Goal: Transaction & Acquisition: Purchase product/service

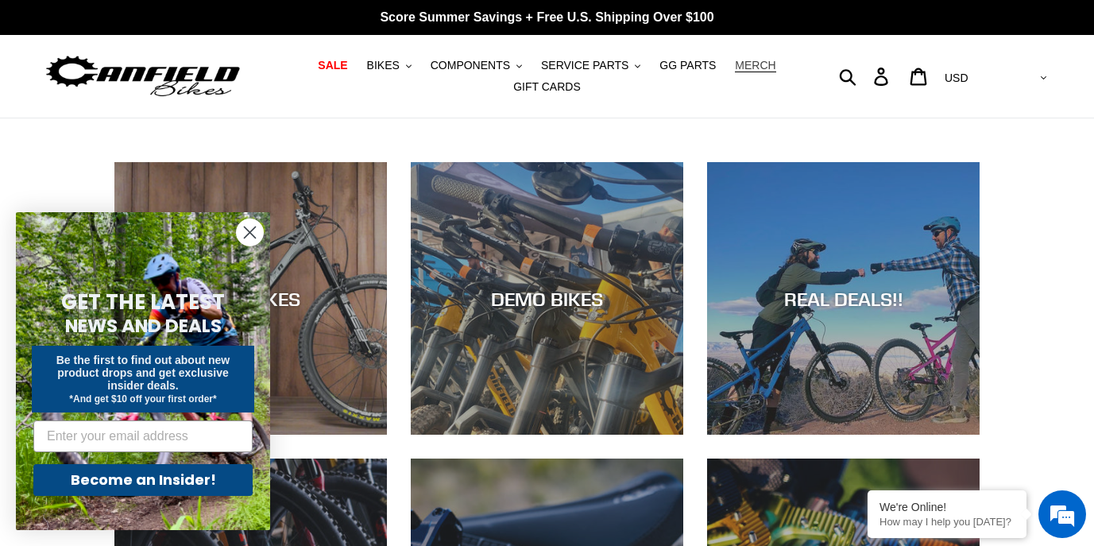
click at [742, 65] on span "MERCH" at bounding box center [755, 66] width 41 height 14
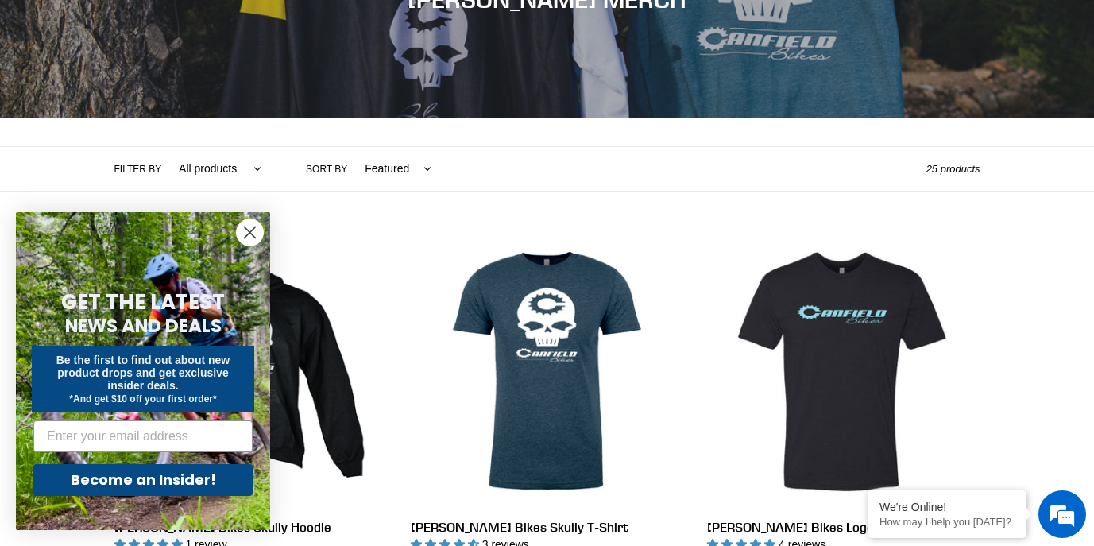
click at [248, 238] on circle "Close dialog" at bounding box center [250, 232] width 26 height 26
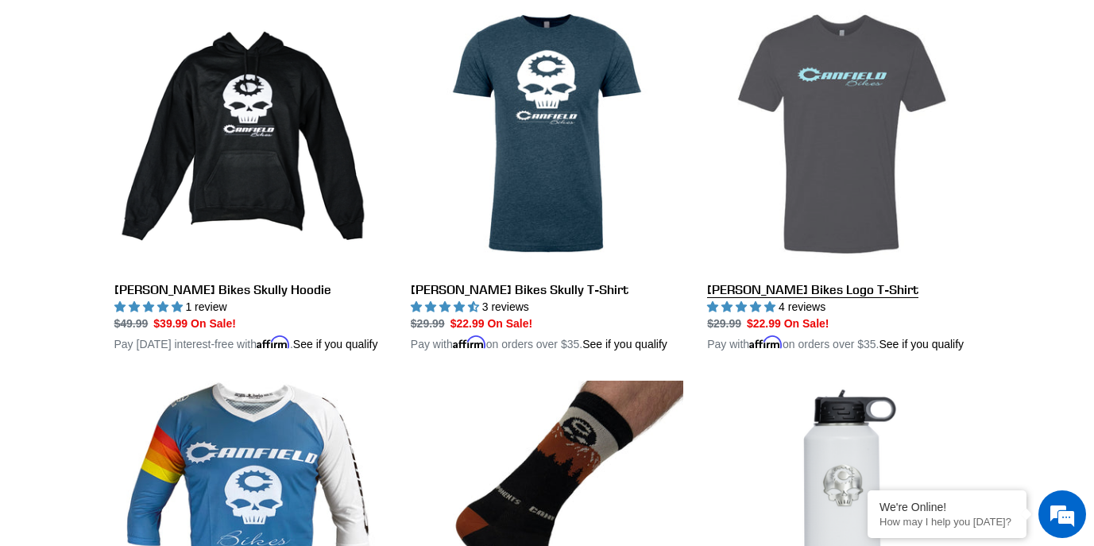
scroll to position [477, 0]
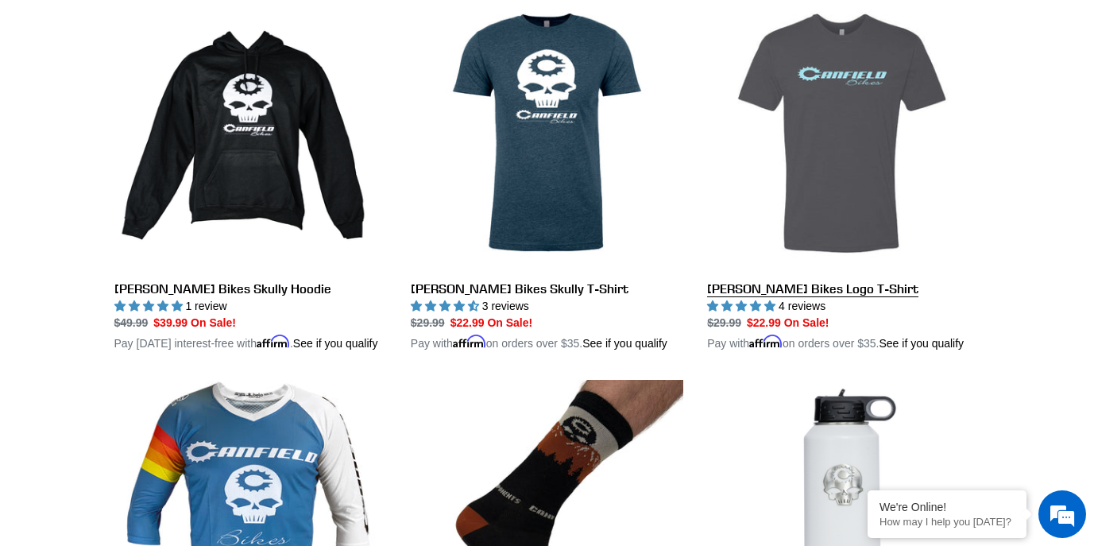
click at [817, 294] on link "Canfield Bikes Logo T-Shirt" at bounding box center [843, 174] width 272 height 355
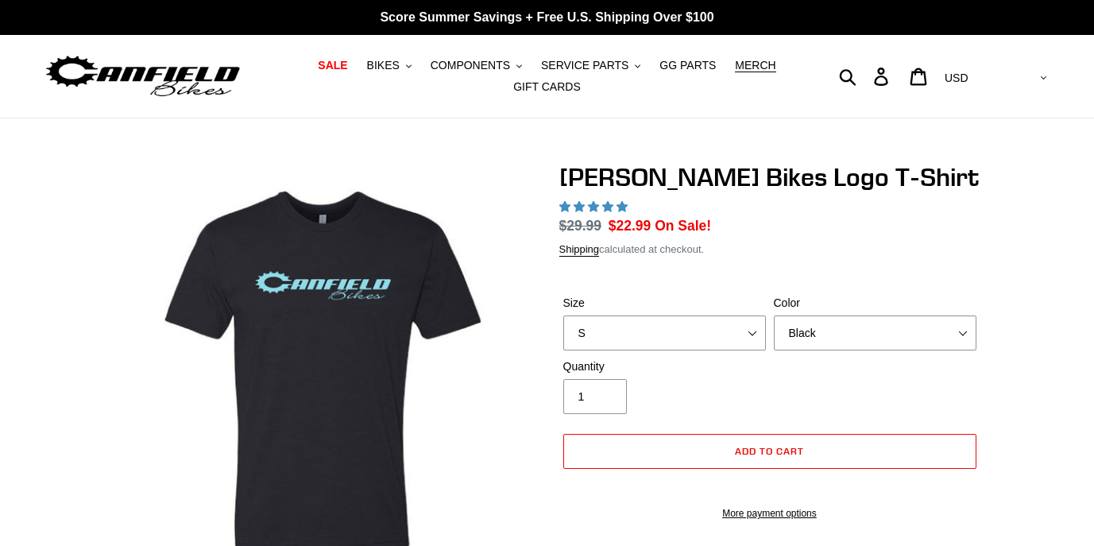
select select "highest-rating"
click at [933, 333] on select "Black Brown Indigo Storm Blue" at bounding box center [875, 332] width 203 height 35
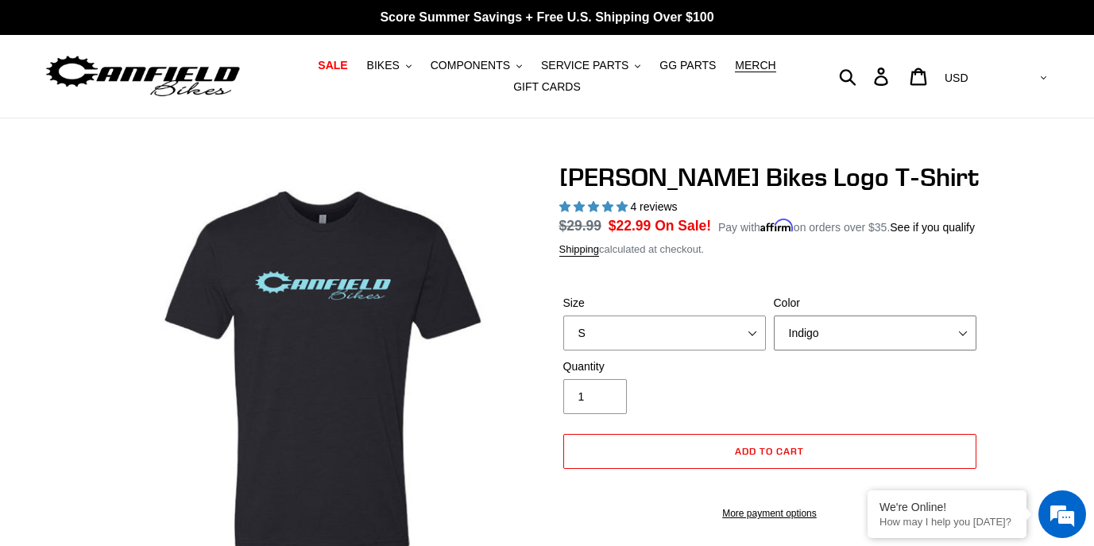
click at [774, 315] on select "Black Brown Indigo Storm Blue" at bounding box center [875, 332] width 203 height 35
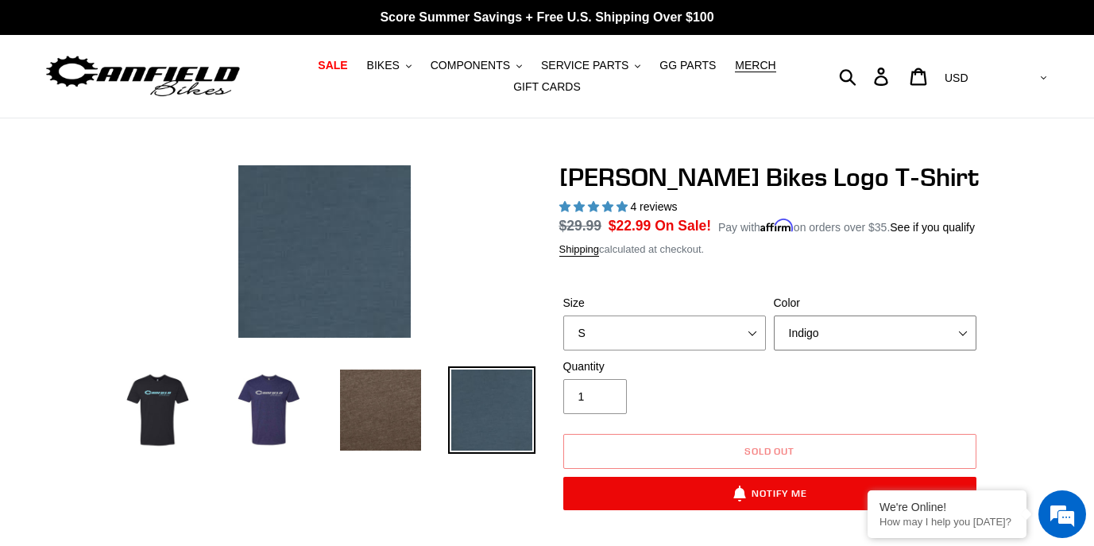
click at [967, 338] on select "Black Brown Indigo Storm Blue" at bounding box center [875, 332] width 203 height 35
select select "Storm Blue"
click at [774, 315] on select "Black Brown Indigo Storm Blue" at bounding box center [875, 332] width 203 height 35
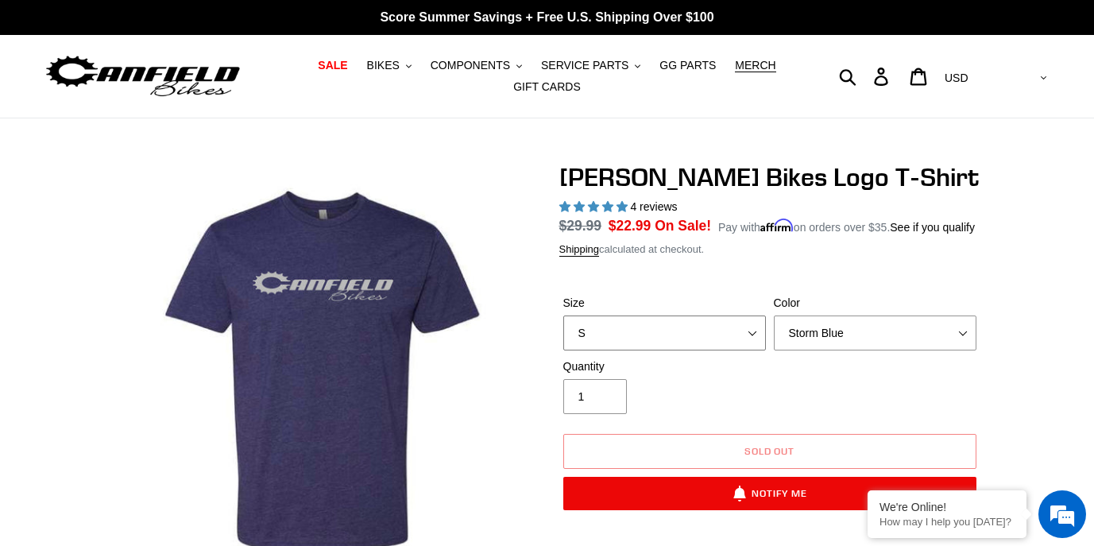
click at [750, 329] on select "S M L pre-order ETA 9/20/25 XL pre-order ETA 9/20/25 2XL pre-order ETA 9/20/25" at bounding box center [664, 332] width 203 height 35
